Goal: Transaction & Acquisition: Download file/media

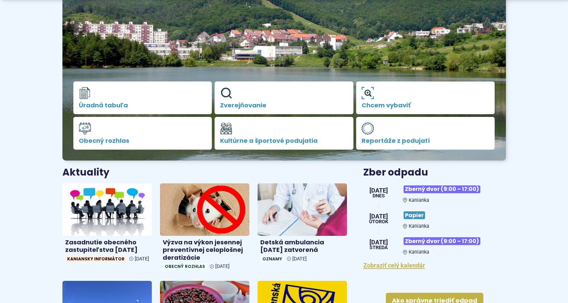
scroll to position [114, 0]
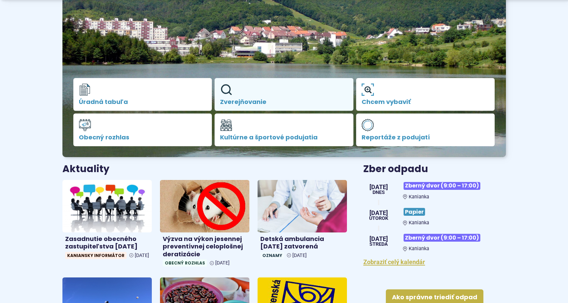
click at [238, 101] on span "Zverejňovanie" at bounding box center [284, 102] width 128 height 7
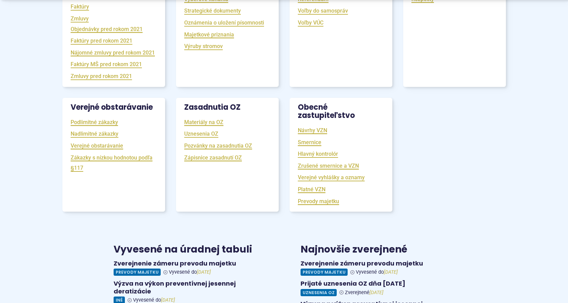
scroll to position [227, 0]
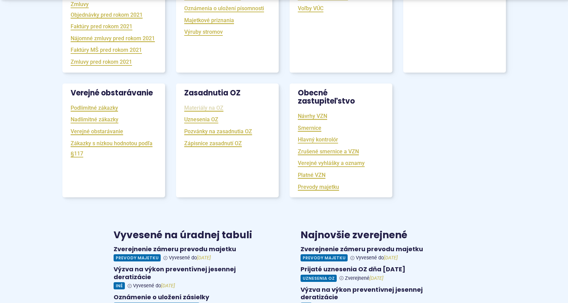
click at [200, 112] on link "Materiály na OZ" at bounding box center [203, 108] width 39 height 8
click at [201, 123] on link "Uznesenia OZ" at bounding box center [201, 120] width 34 height 8
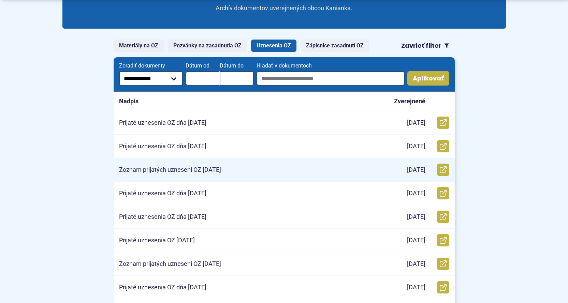
scroll to position [114, 0]
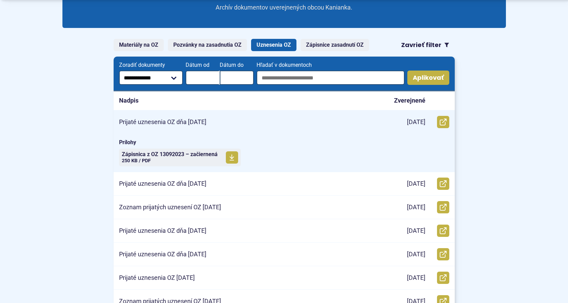
click at [176, 122] on p "Prijaté uznesenia OZ dňa [DATE]" at bounding box center [162, 122] width 87 height 8
click at [442, 122] on icon at bounding box center [443, 122] width 7 height 7
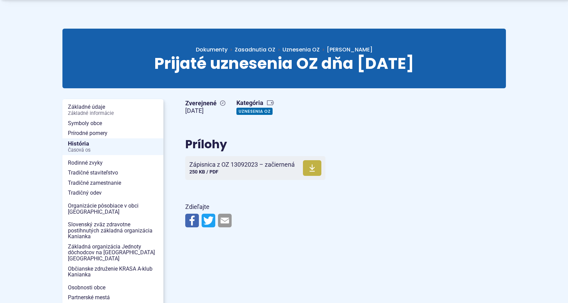
scroll to position [45, 0]
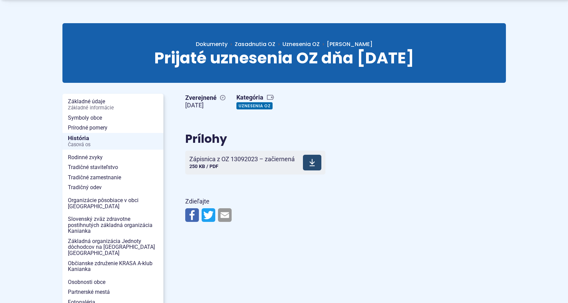
click at [311, 162] on icon at bounding box center [312, 163] width 6 height 8
